Goal: Task Accomplishment & Management: Use online tool/utility

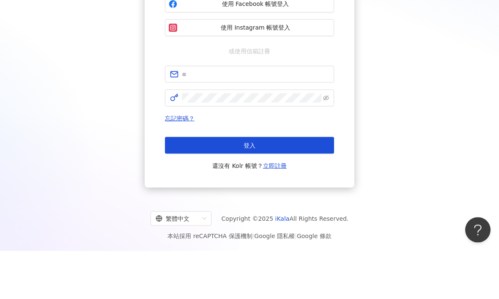
click at [297, 80] on span "使用 Instagram 帳號登入" at bounding box center [255, 75] width 150 height 8
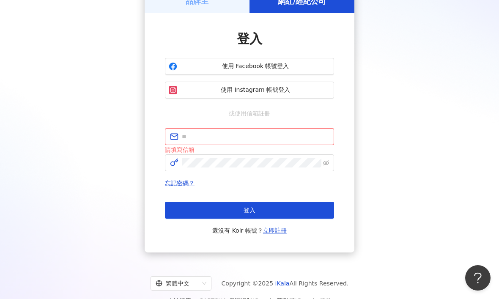
scroll to position [38, 0]
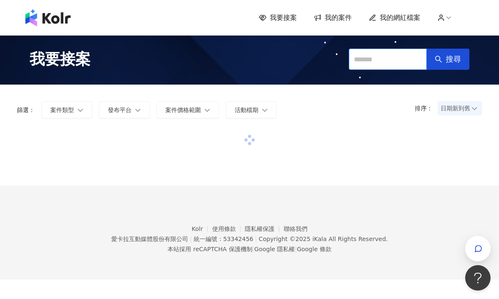
click at [389, 63] on input "text" at bounding box center [388, 59] width 78 height 21
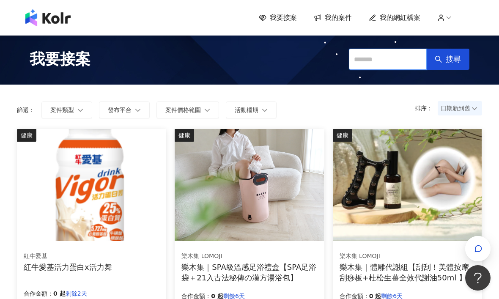
scroll to position [38, 0]
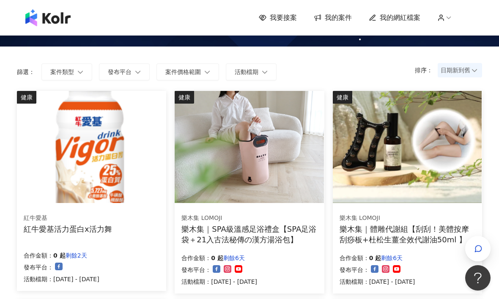
click at [404, 22] on span "我的網紅檔案" at bounding box center [400, 17] width 41 height 9
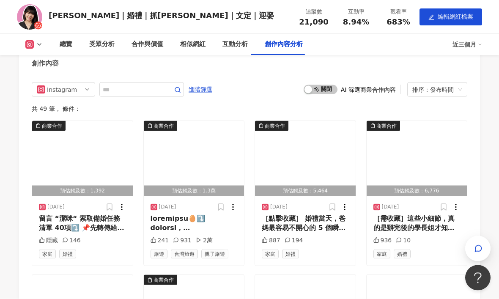
scroll to position [2226, 0]
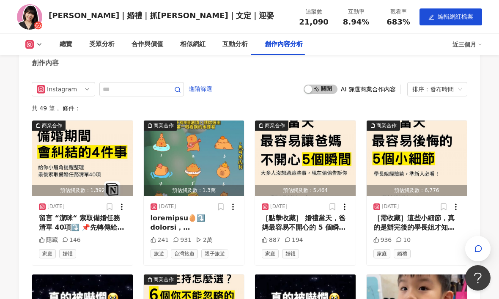
click at [109, 203] on icon at bounding box center [109, 206] width 5 height 6
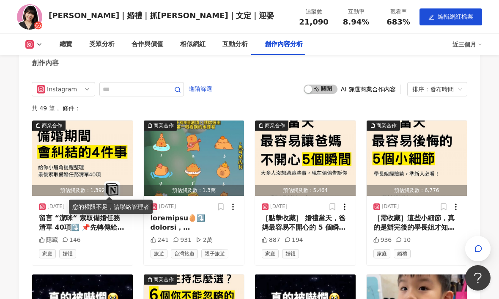
click at [108, 151] on img "button" at bounding box center [82, 157] width 101 height 75
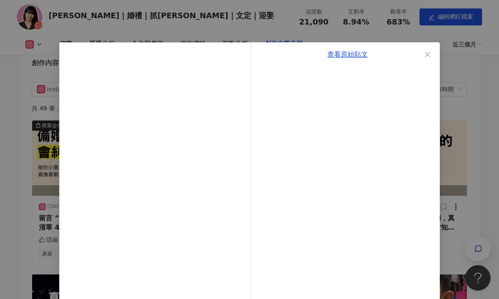
scroll to position [0, 0]
click at [426, 56] on icon "close" at bounding box center [427, 54] width 5 height 5
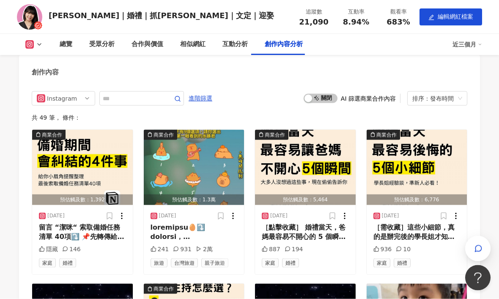
scroll to position [2187, 0]
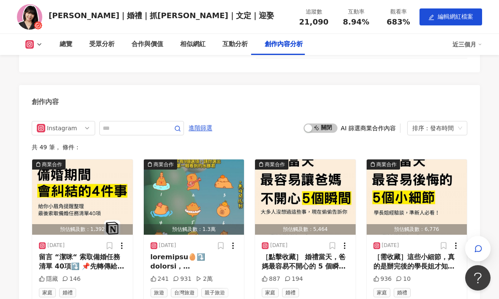
click at [327, 123] on span "啟動 關閉" at bounding box center [320, 127] width 34 height 9
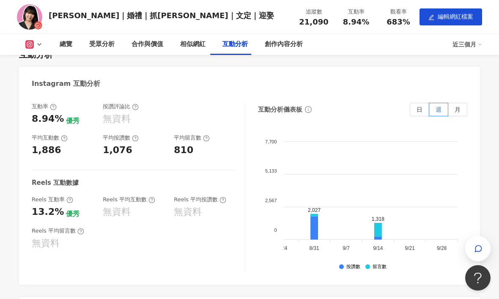
scroll to position [1300, 0]
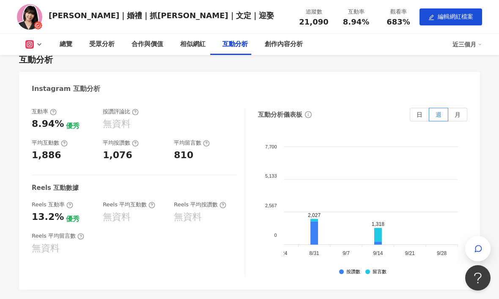
click at [33, 47] on icon at bounding box center [29, 44] width 8 height 8
click at [199, 45] on div "相似網紅" at bounding box center [192, 44] width 25 height 10
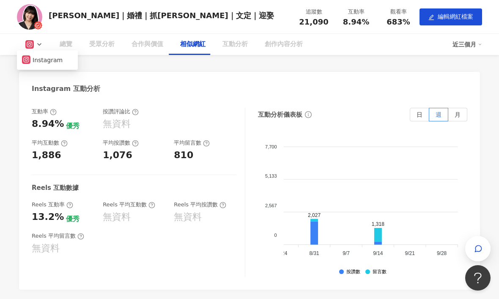
scroll to position [986, 0]
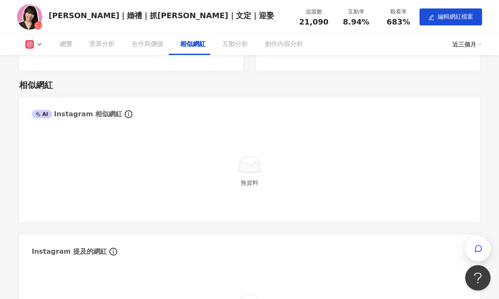
click at [198, 45] on div "相似網紅" at bounding box center [192, 44] width 25 height 10
click at [128, 100] on div "AI Instagram 相似網紅" at bounding box center [249, 110] width 461 height 27
click at [125, 110] on icon "info-circle" at bounding box center [129, 114] width 8 height 8
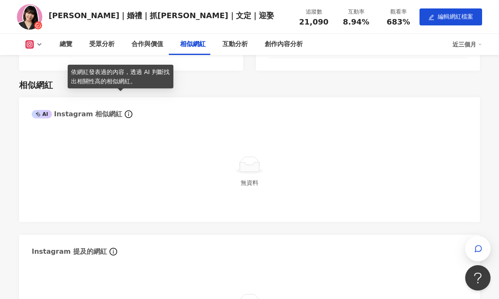
click at [123, 109] on span "info-circle" at bounding box center [128, 114] width 10 height 10
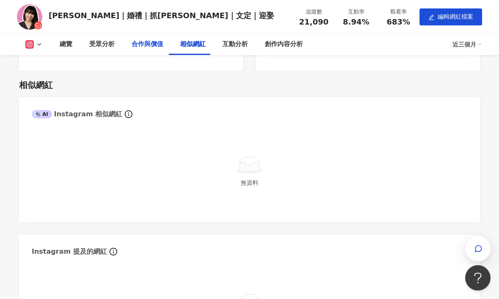
click at [154, 46] on div "合作與價值" at bounding box center [147, 44] width 32 height 10
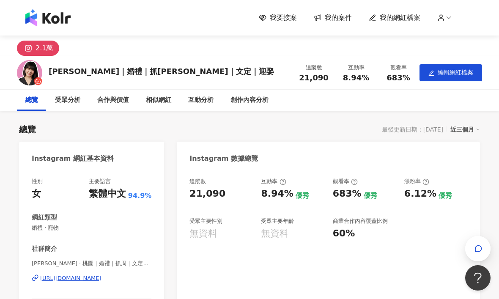
click at [285, 22] on span "我要接案" at bounding box center [283, 17] width 27 height 9
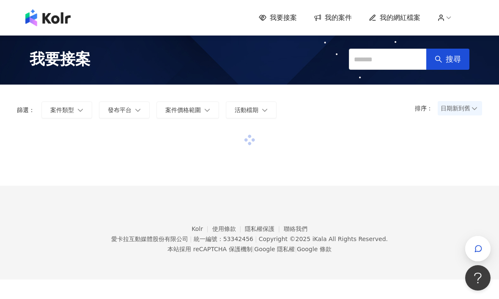
click at [266, 21] on icon at bounding box center [263, 18] width 8 height 8
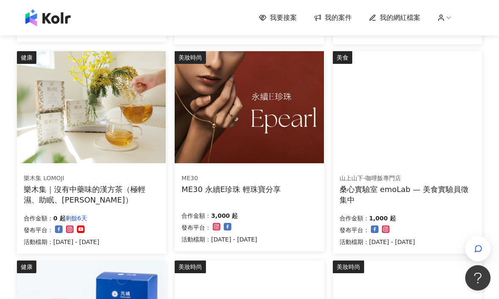
scroll to position [287, 0]
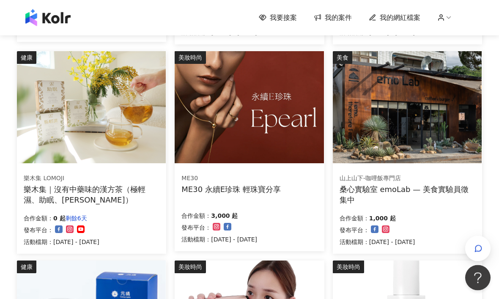
click at [264, 189] on div "ME30 永續E珍珠 輕珠寶分享" at bounding box center [230, 189] width 99 height 11
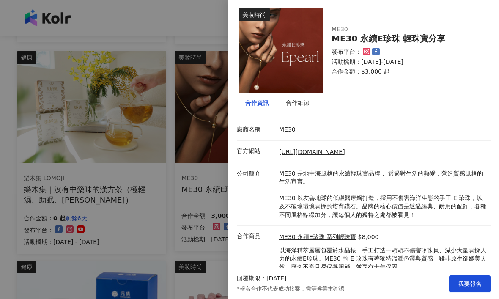
scroll to position [1, 0]
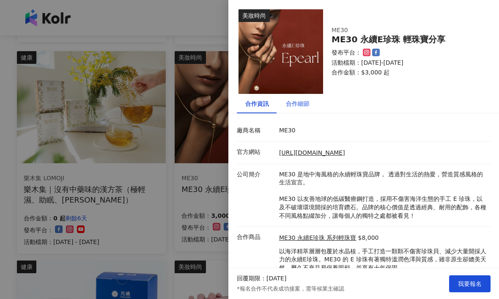
click at [302, 103] on div "合作細節" at bounding box center [298, 103] width 24 height 9
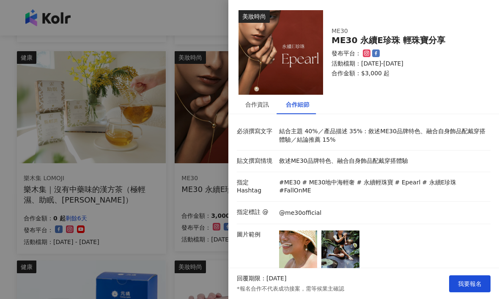
scroll to position [0, 0]
click at [179, 219] on div at bounding box center [249, 149] width 499 height 299
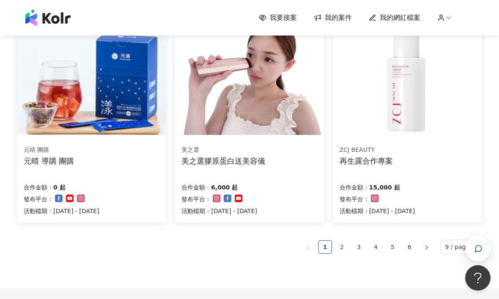
scroll to position [524, 0]
click at [348, 244] on link "2" at bounding box center [342, 247] width 13 height 13
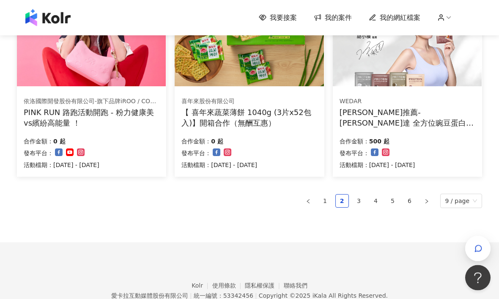
scroll to position [581, 0]
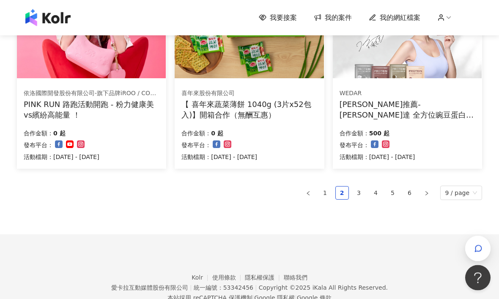
click at [361, 193] on link "3" at bounding box center [359, 193] width 13 height 13
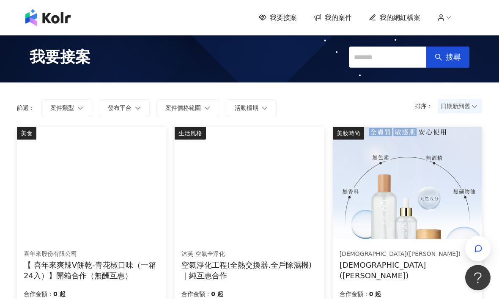
scroll to position [0, 0]
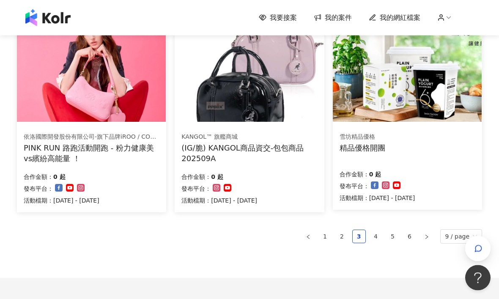
click at [380, 238] on link "4" at bounding box center [375, 236] width 13 height 13
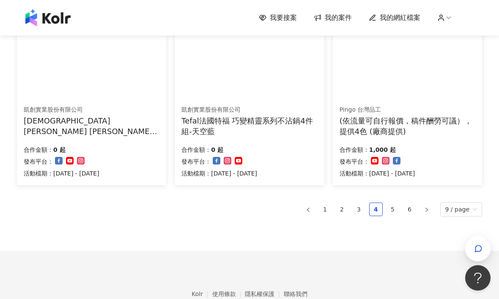
scroll to position [564, 0]
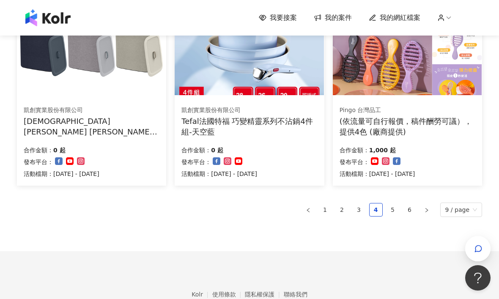
click at [394, 211] on link "5" at bounding box center [392, 209] width 13 height 13
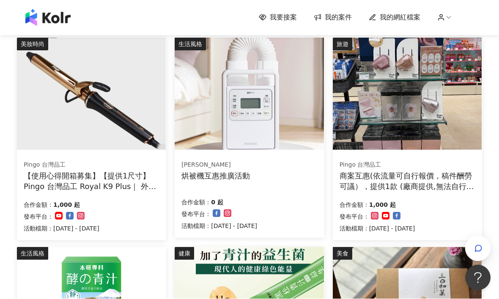
click at [434, 179] on div "商案互惠(依流量可自行報價，稿件酬勞可議），提供1款 (廠商提供,無法自行選擇顏色)" at bounding box center [407, 181] width 136 height 21
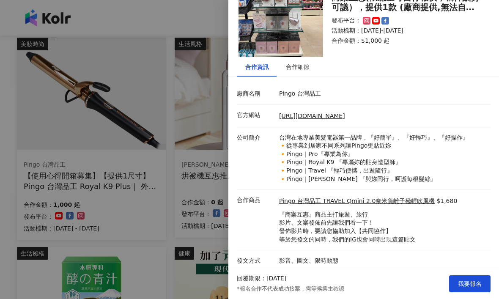
scroll to position [37, 0]
click at [398, 200] on link "Pingo 台灣品工 TRAVEL Qmini 2.0奈米負離子極輕吹風機" at bounding box center [357, 201] width 156 height 8
